Goal: Find specific page/section

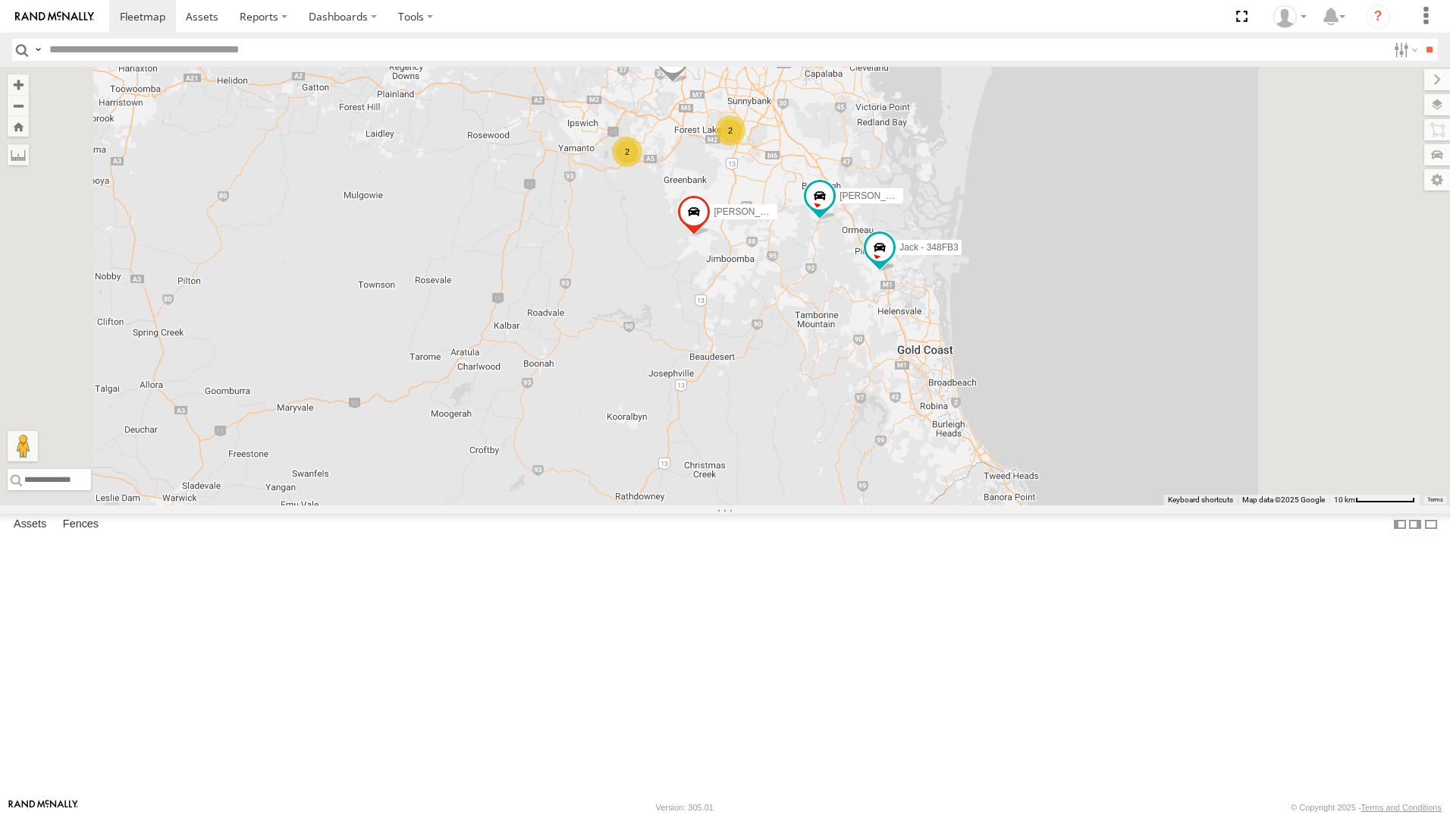
drag, startPoint x: 1029, startPoint y: 190, endPoint x: 1020, endPoint y: 372, distance: 183.0
click at [1020, 372] on div "[PERSON_NAME] - 360NA6 NSW 2 Alex - 347FB3 [PERSON_NAME] - 348FB3 2 [PERSON_NAM…" at bounding box center [725, 286] width 1450 height 438
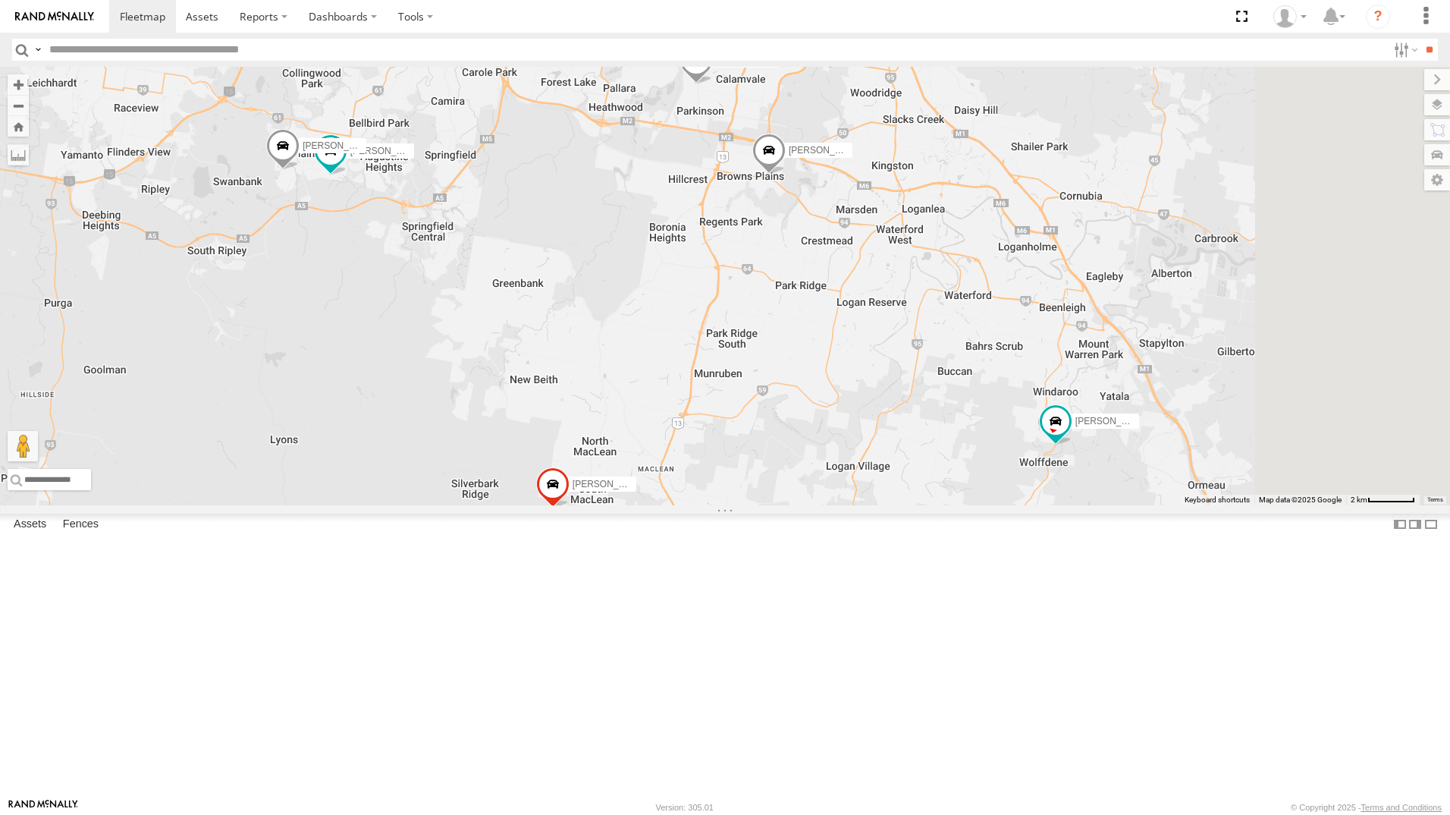
drag, startPoint x: 1284, startPoint y: 404, endPoint x: 1033, endPoint y: 631, distance: 338.4
click at [1033, 505] on div "[PERSON_NAME] - 360NA6 NSW [PERSON_NAME] - 347FB3 [PERSON_NAME] - 348FB3 [PERSO…" at bounding box center [725, 286] width 1450 height 438
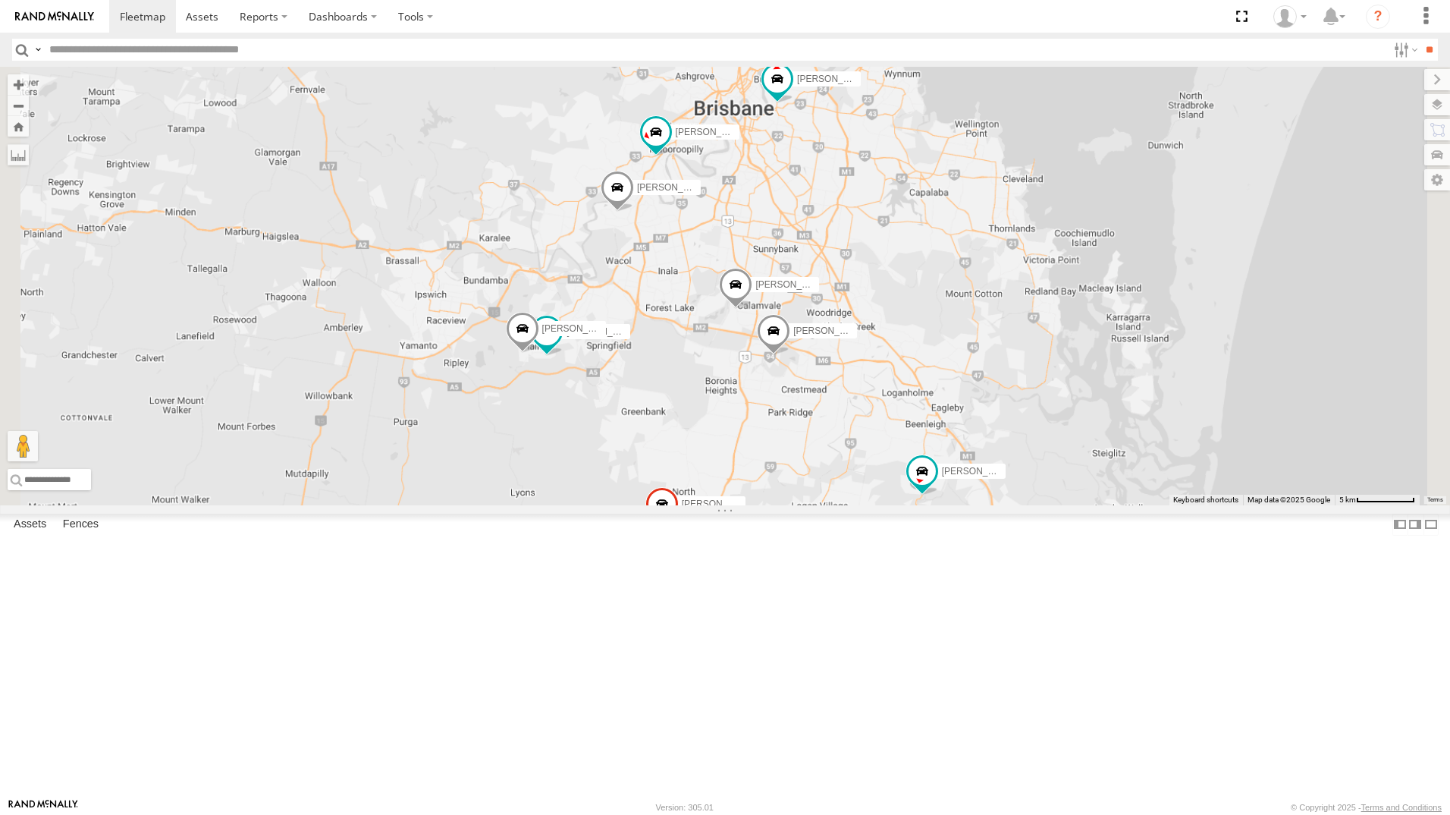
drag, startPoint x: 1114, startPoint y: 326, endPoint x: 1069, endPoint y: 471, distance: 151.6
click at [1069, 471] on div "[PERSON_NAME] - 360NA6 NSW [PERSON_NAME] - 347FB3 [PERSON_NAME] - 348FB3 [PERSO…" at bounding box center [725, 286] width 1450 height 438
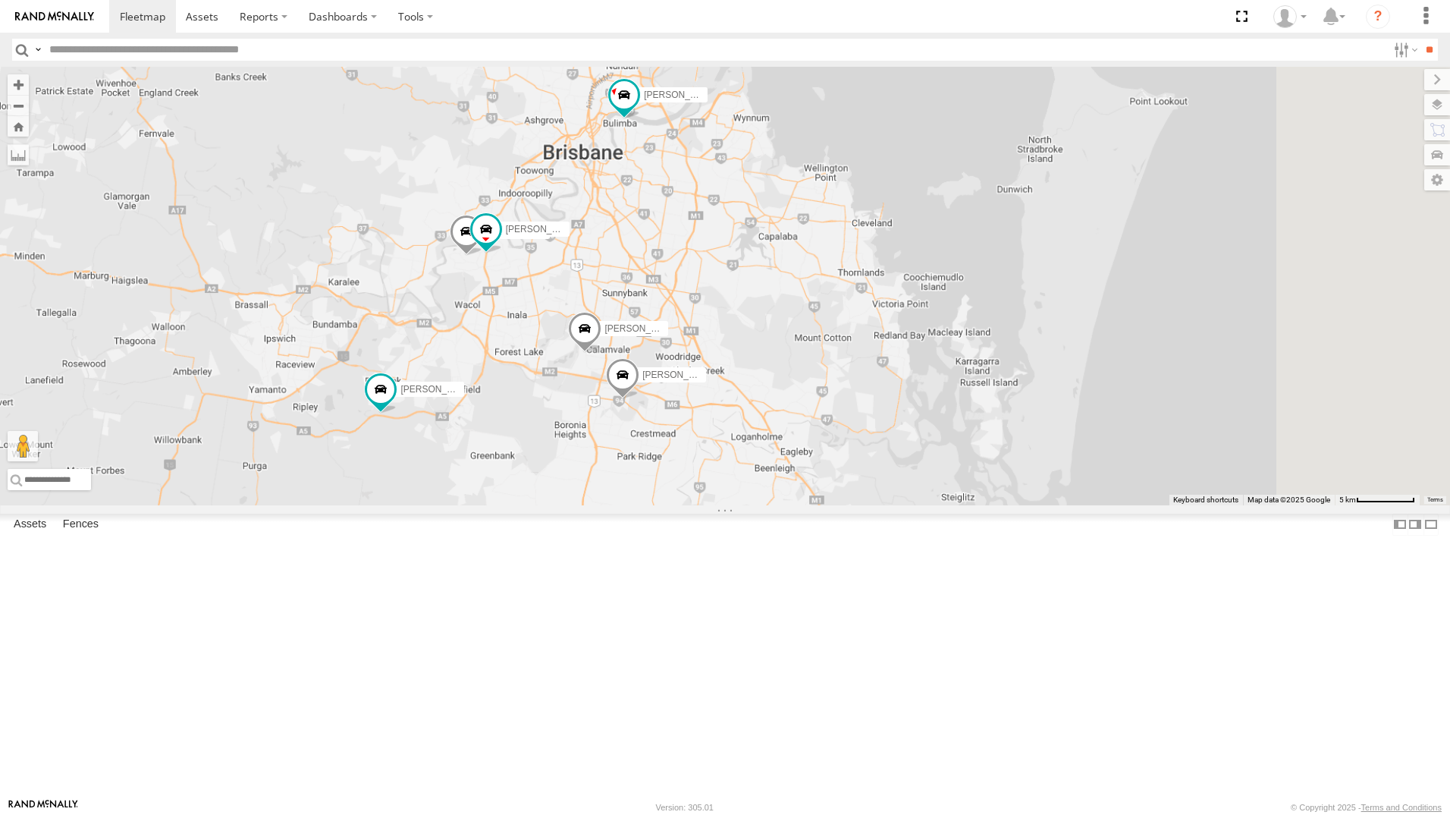
drag, startPoint x: 1037, startPoint y: 548, endPoint x: 929, endPoint y: 501, distance: 117.5
click at [929, 501] on div "[PERSON_NAME]- 817BG4 [PERSON_NAME] - 017IP4 [PERSON_NAME] 019IP4 - Hilux [PERS…" at bounding box center [725, 286] width 1450 height 438
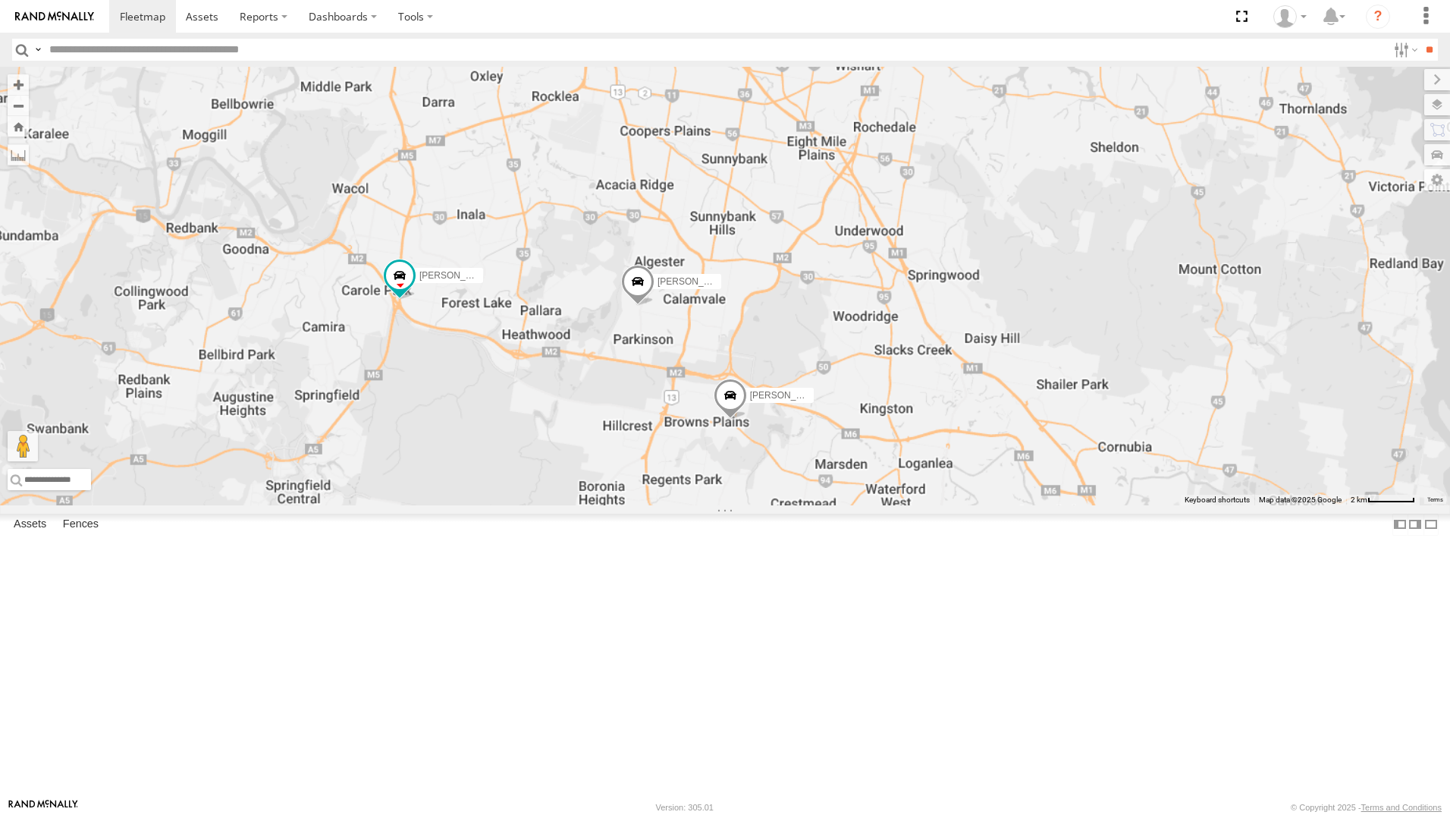
drag, startPoint x: 658, startPoint y: 394, endPoint x: 659, endPoint y: 501, distance: 107.0
click at [659, 501] on div "[PERSON_NAME] 019IP4 - Hilux [PERSON_NAME] - 842JY2 [PERSON_NAME] - 063 EB2" at bounding box center [725, 286] width 1450 height 438
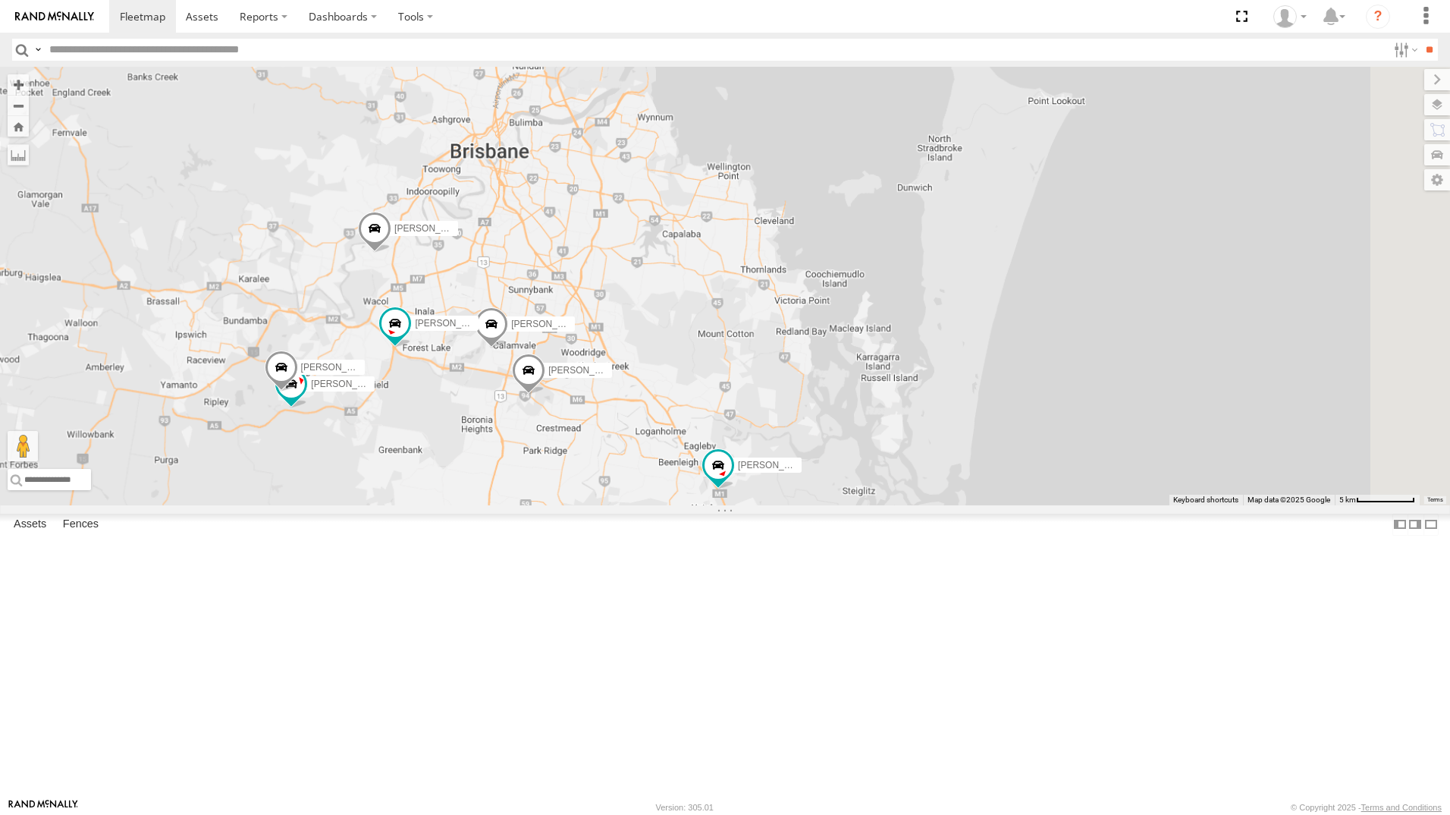
drag, startPoint x: 853, startPoint y: 547, endPoint x: 735, endPoint y: 576, distance: 121.1
click at [735, 505] on div "[PERSON_NAME] 019IP4 - Hilux [PERSON_NAME] - 842JY2 [PERSON_NAME] - 063 EB2 [PE…" at bounding box center [725, 286] width 1450 height 438
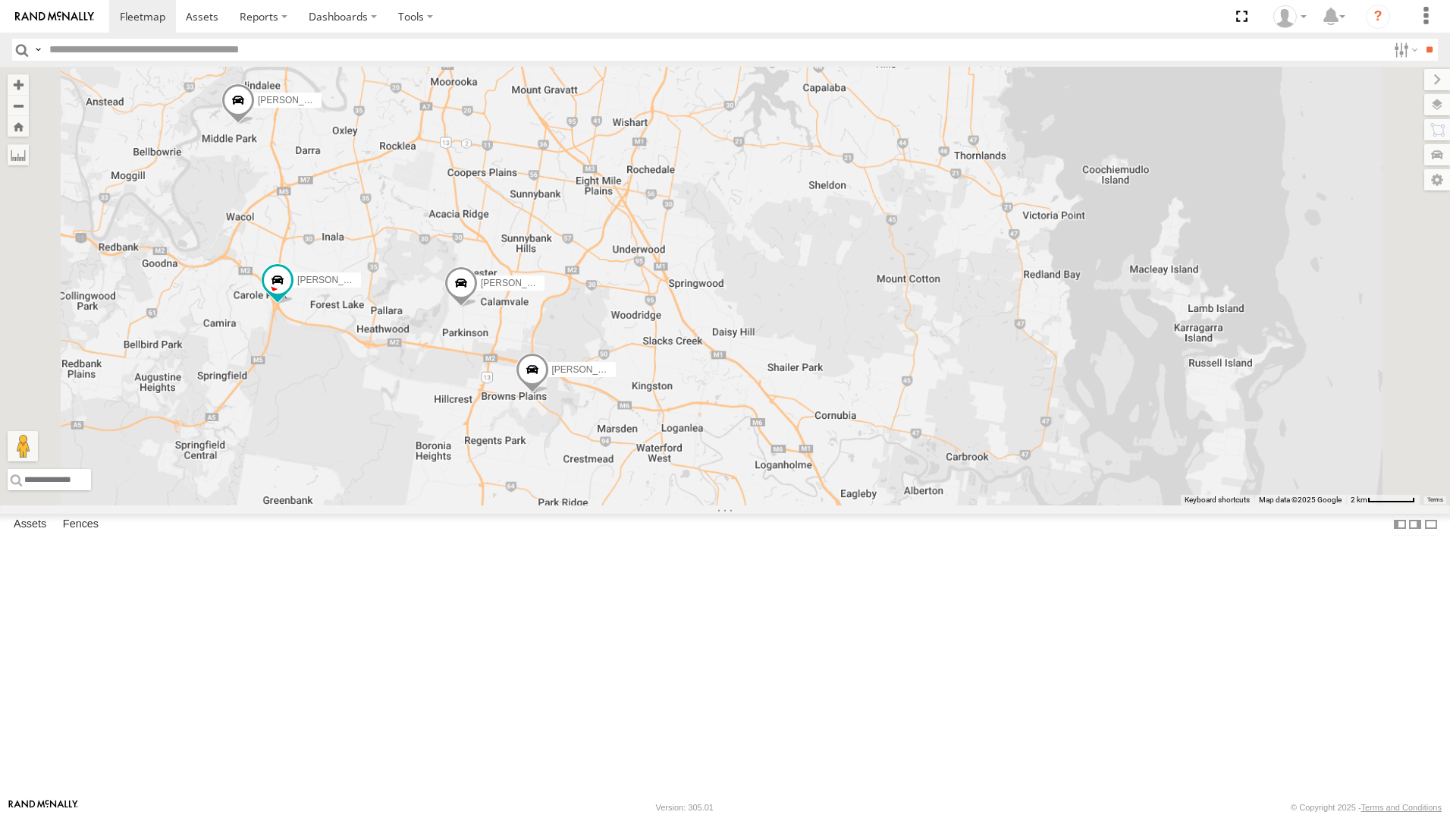
drag, startPoint x: 725, startPoint y: 573, endPoint x: 790, endPoint y: 587, distance: 66.1
click at [790, 505] on div "[PERSON_NAME] 019IP4 - Hilux [PERSON_NAME] - 842JY2 [PERSON_NAME] - 063 EB2 [PE…" at bounding box center [725, 286] width 1450 height 438
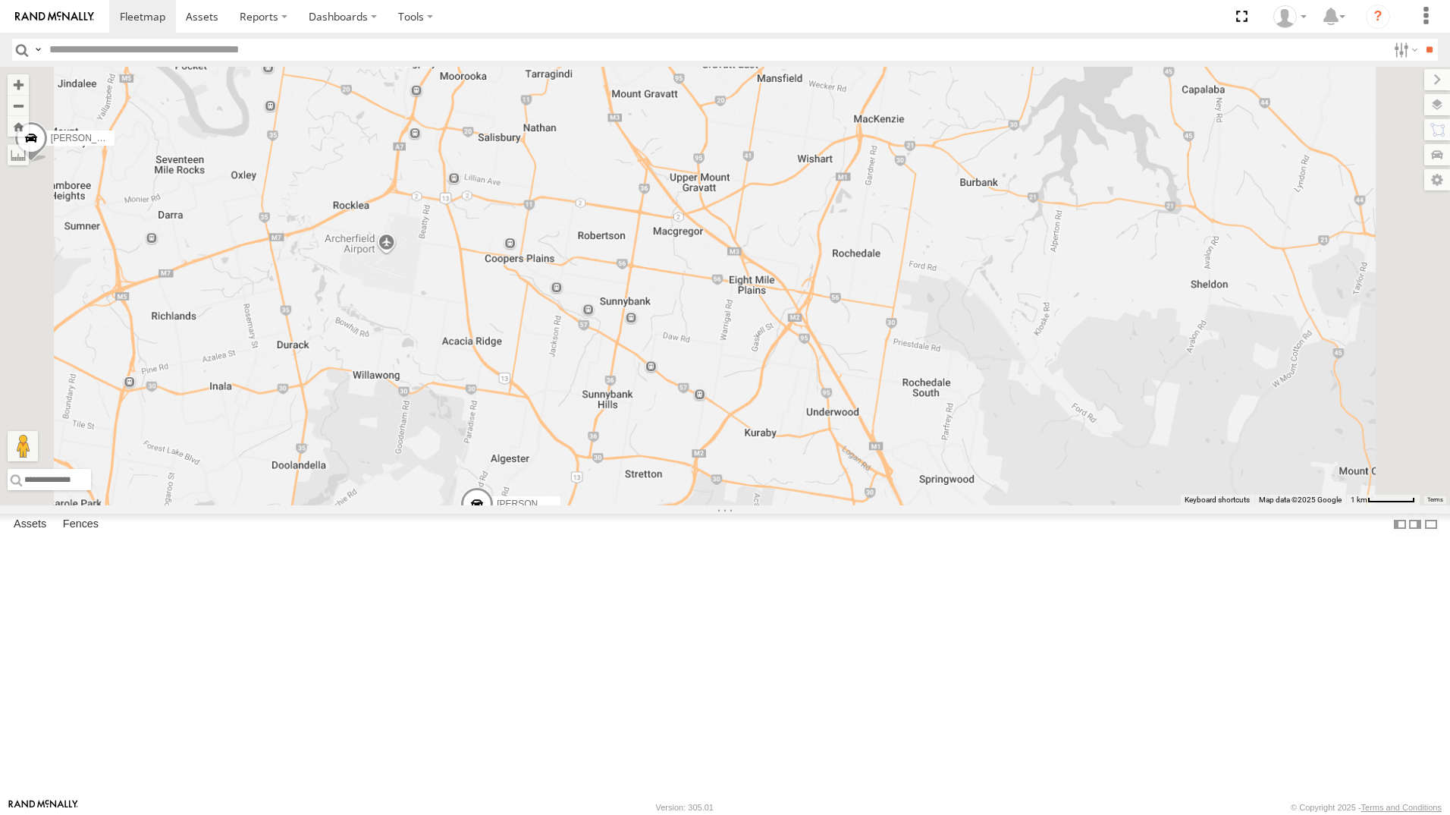
drag, startPoint x: 850, startPoint y: 451, endPoint x: 885, endPoint y: 512, distance: 70.3
click at [885, 505] on div "[PERSON_NAME] - 017IP4 [PERSON_NAME] 019IP4 - Hilux [PERSON_NAME] - 842JY2 [PER…" at bounding box center [725, 286] width 1450 height 438
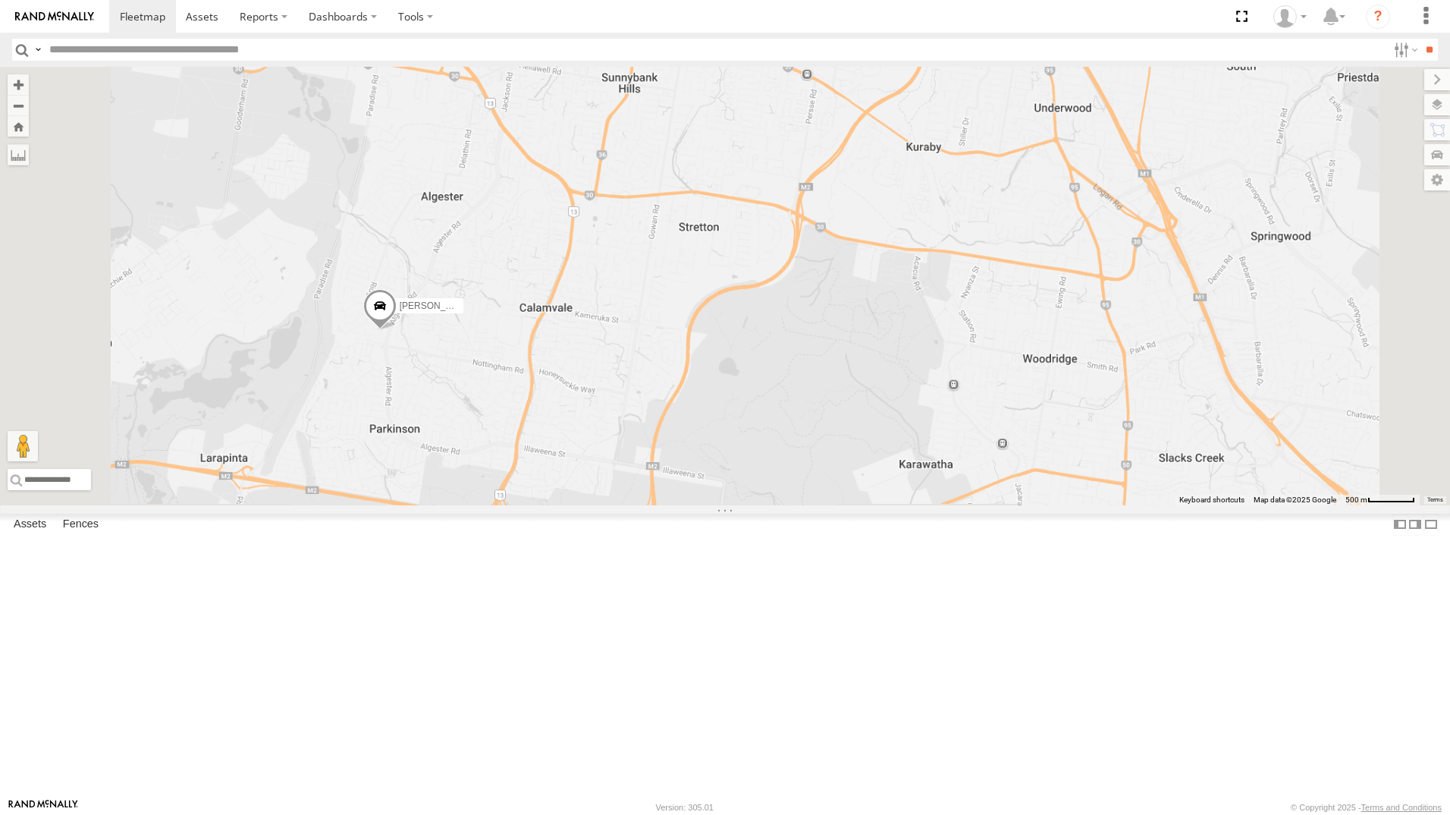
drag, startPoint x: 899, startPoint y: 630, endPoint x: 1008, endPoint y: 344, distance: 306.1
click at [1008, 344] on div "[PERSON_NAME] - 017IP4 [PERSON_NAME] 019IP4 - Hilux [PERSON_NAME] - 842JY2 [PER…" at bounding box center [725, 286] width 1450 height 438
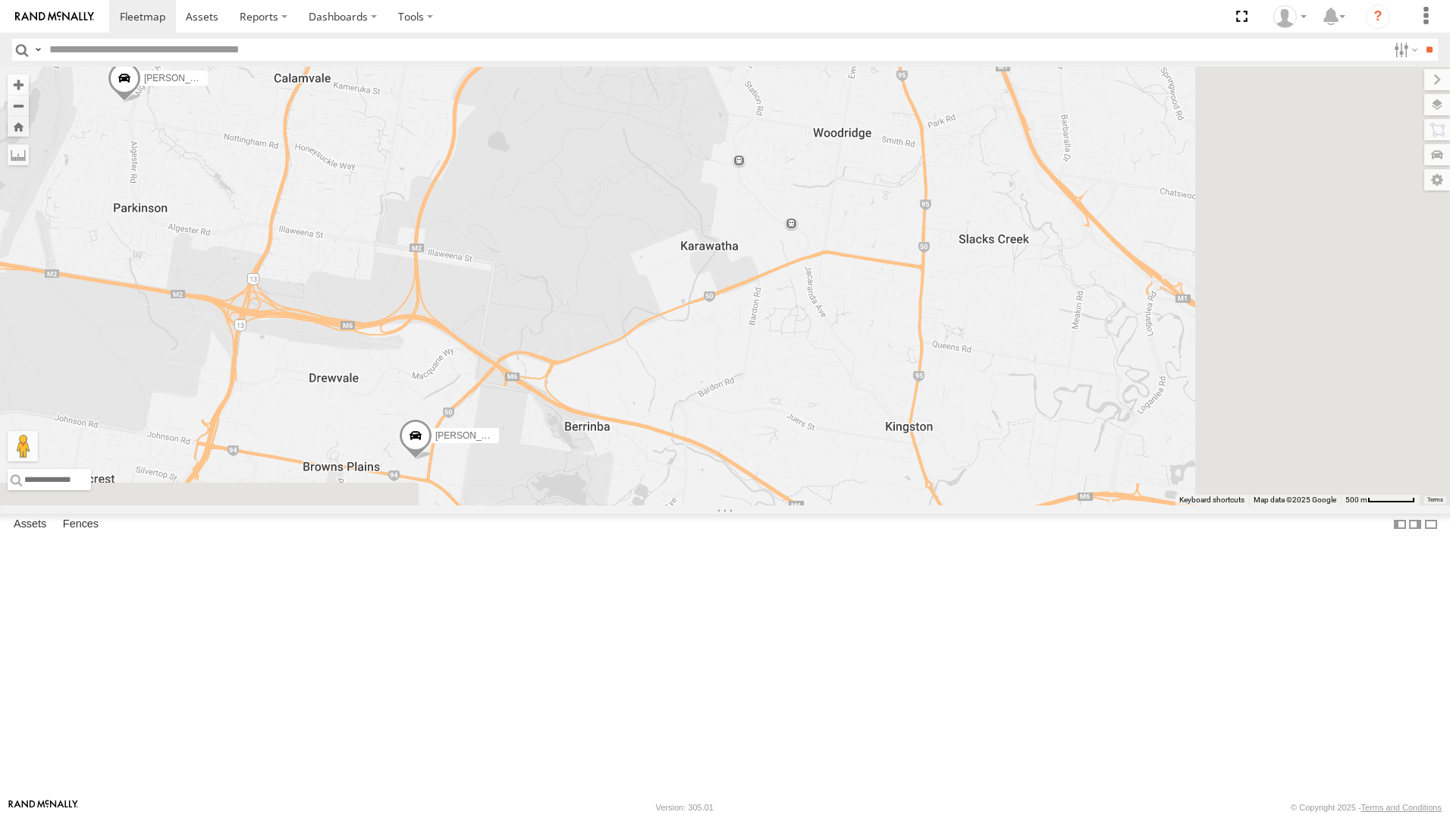
drag, startPoint x: 1133, startPoint y: 434, endPoint x: 899, endPoint y: 198, distance: 332.6
click at [899, 198] on div "[PERSON_NAME] - 017IP4 [PERSON_NAME] 019IP4 - Hilux [PERSON_NAME] - 842JY2 [PER…" at bounding box center [725, 286] width 1450 height 438
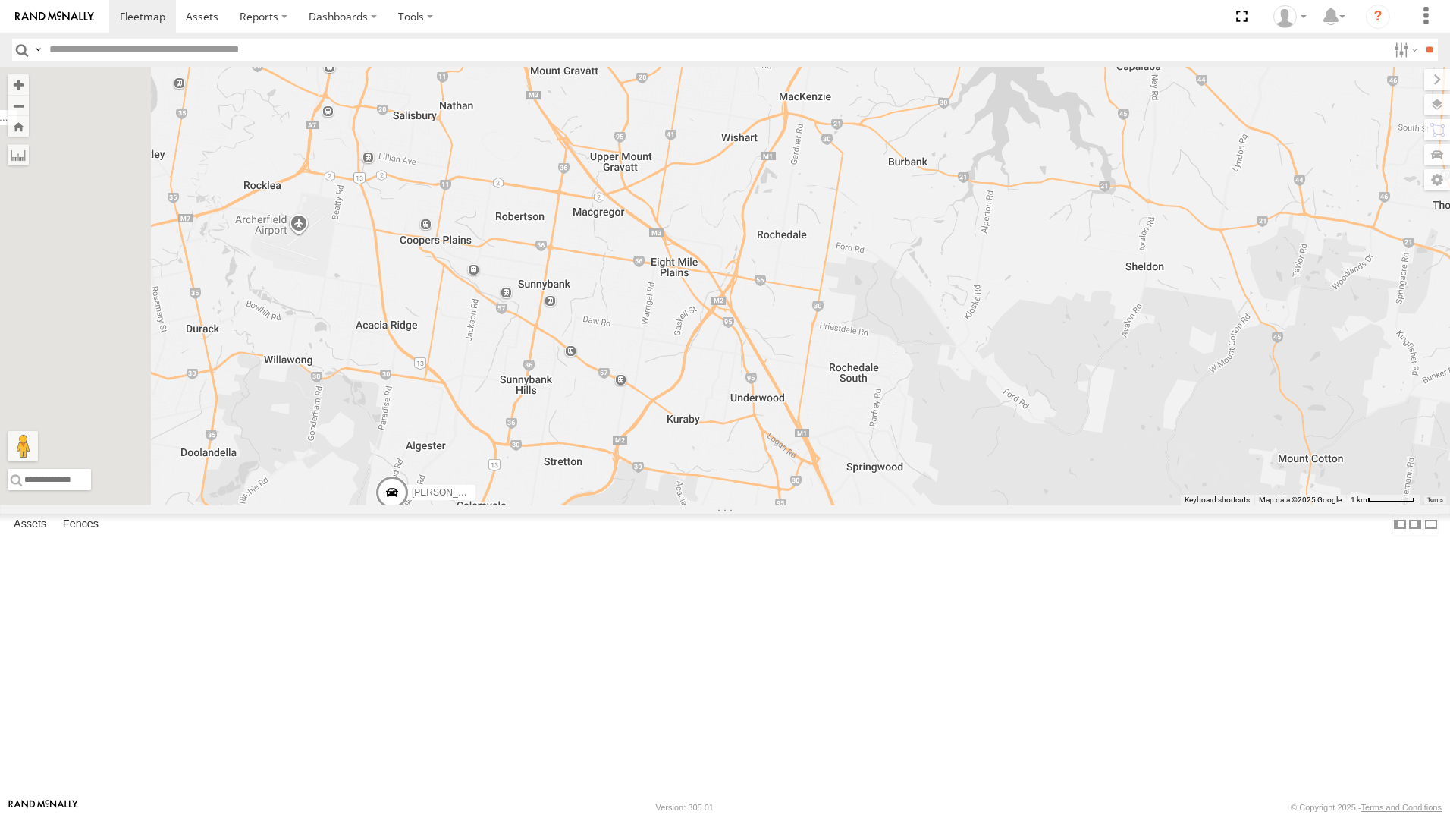
drag, startPoint x: 859, startPoint y: 196, endPoint x: 845, endPoint y: 563, distance: 367.4
click at [835, 505] on div "[PERSON_NAME] - 017IP4 [PERSON_NAME] 019IP4 - Hilux [PERSON_NAME] - 842JY2 [PER…" at bounding box center [725, 286] width 1450 height 438
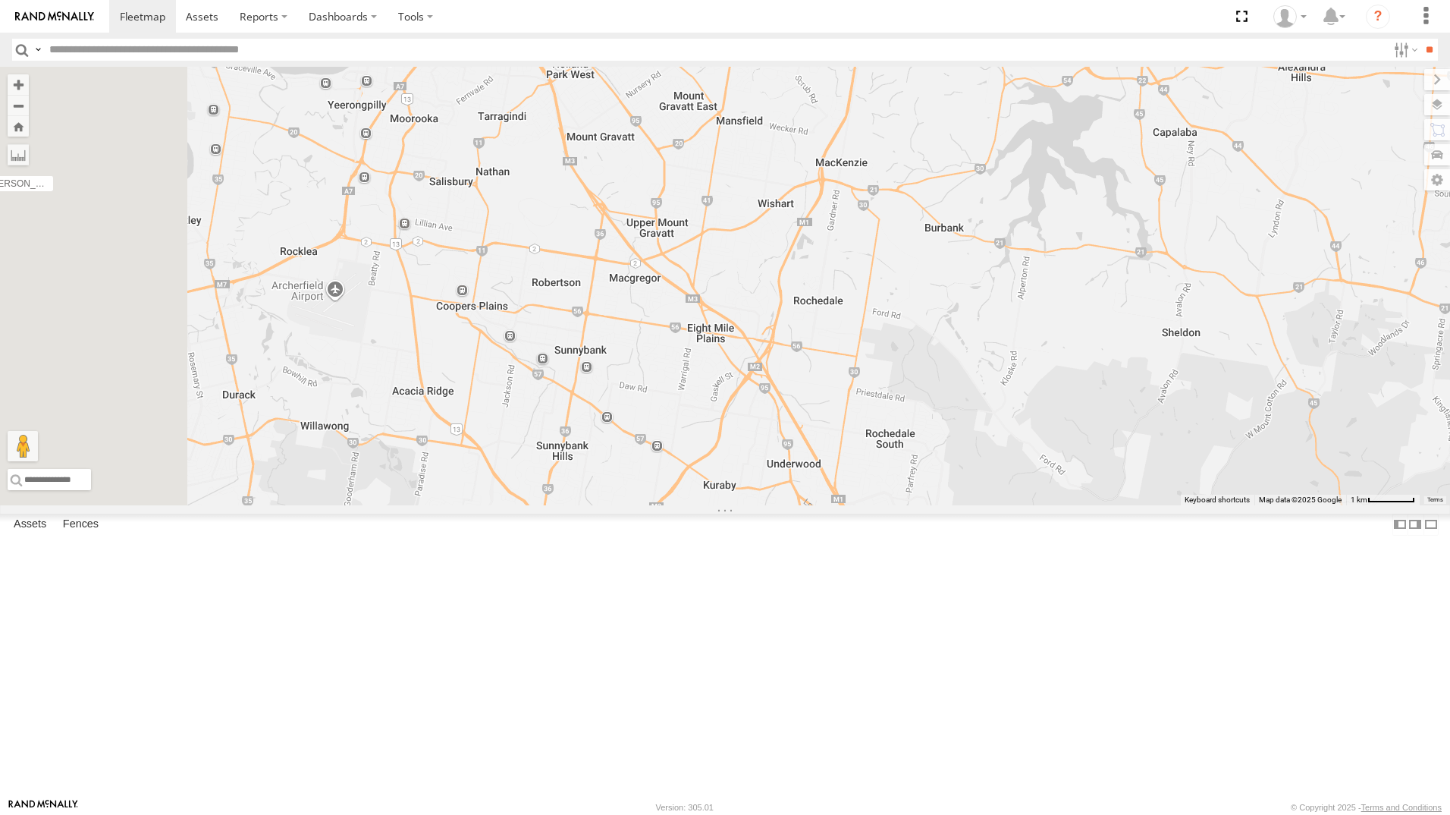
drag, startPoint x: 604, startPoint y: 338, endPoint x: 513, endPoint y: 32, distance: 319.7
click at [618, 364] on div "[PERSON_NAME] - 017IP4 [PERSON_NAME] 019IP4 - Hilux [PERSON_NAME] - 842JY2 [PER…" at bounding box center [725, 286] width 1450 height 438
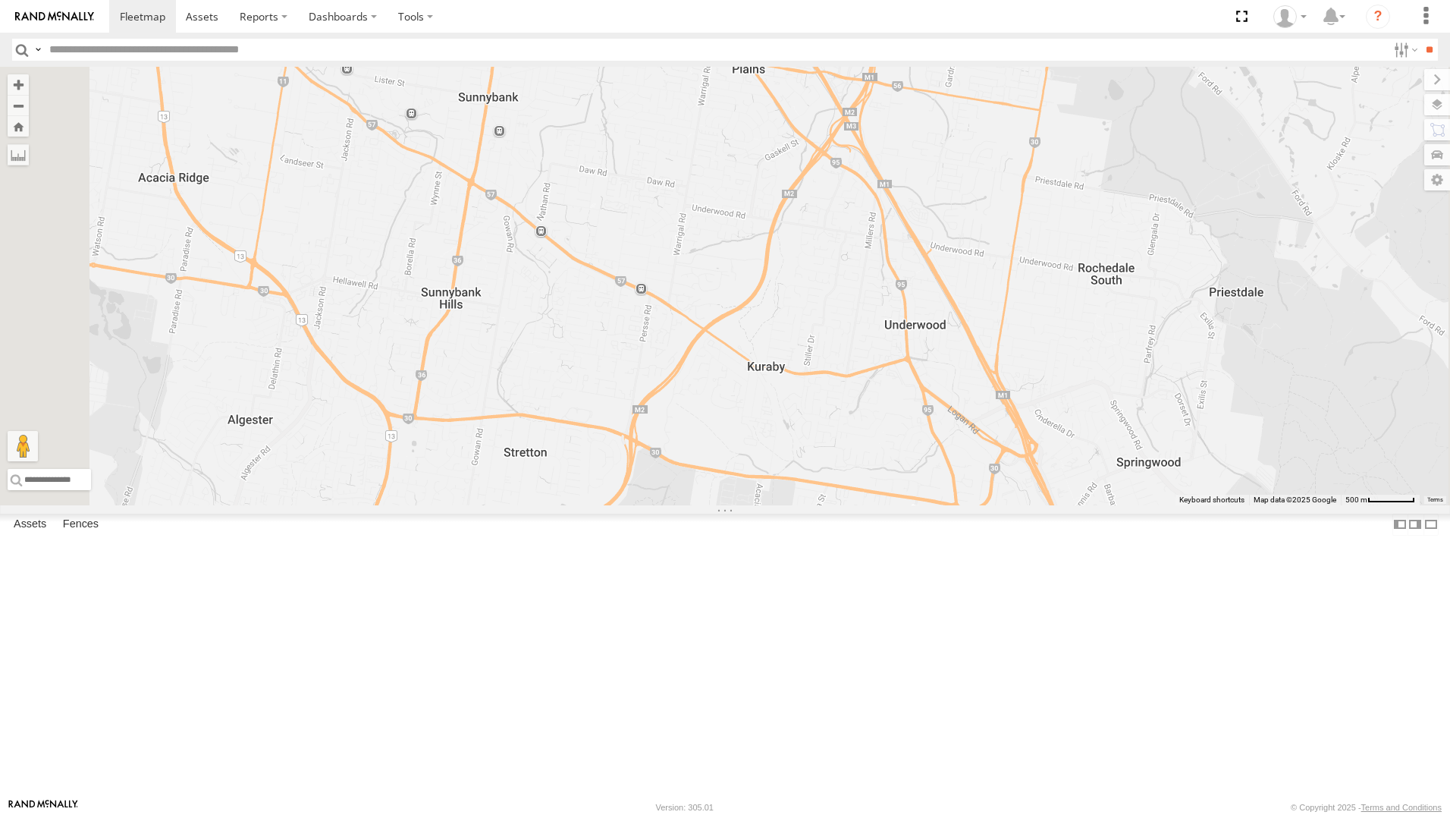
drag, startPoint x: 798, startPoint y: 517, endPoint x: 828, endPoint y: 335, distance: 185.2
click at [828, 335] on div "[PERSON_NAME] - 017IP4 [PERSON_NAME] 019IP4 - Hilux [PERSON_NAME] - 842JY2 [PER…" at bounding box center [725, 286] width 1450 height 438
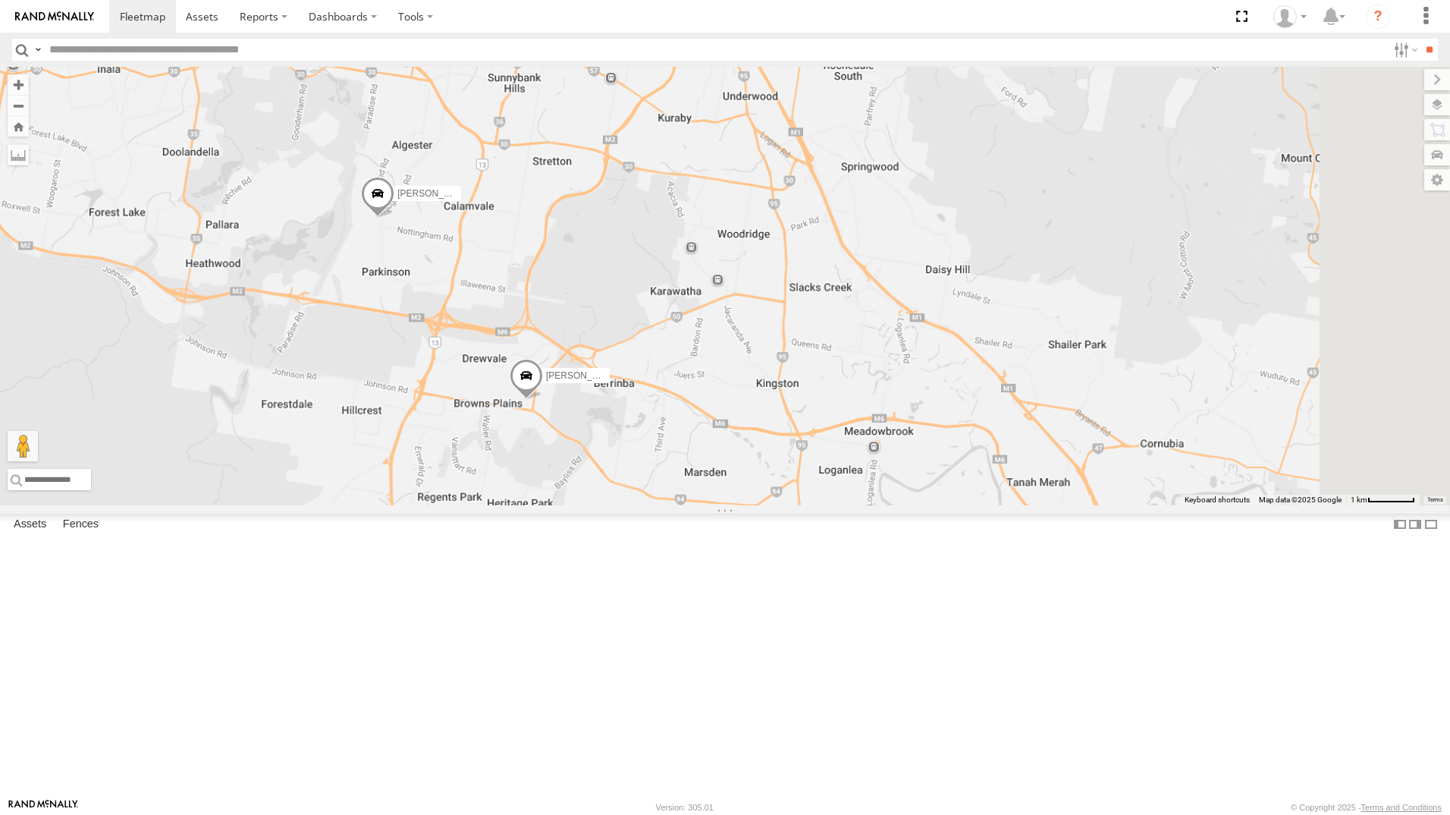
drag, startPoint x: 1127, startPoint y: 518, endPoint x: 1002, endPoint y: 307, distance: 245.2
click at [1002, 307] on div "[PERSON_NAME] - 017IP4 [PERSON_NAME] 019IP4 - Hilux [PERSON_NAME] - 842JY2 [PER…" at bounding box center [725, 286] width 1450 height 438
